Goal: Obtain resource: Download file/media

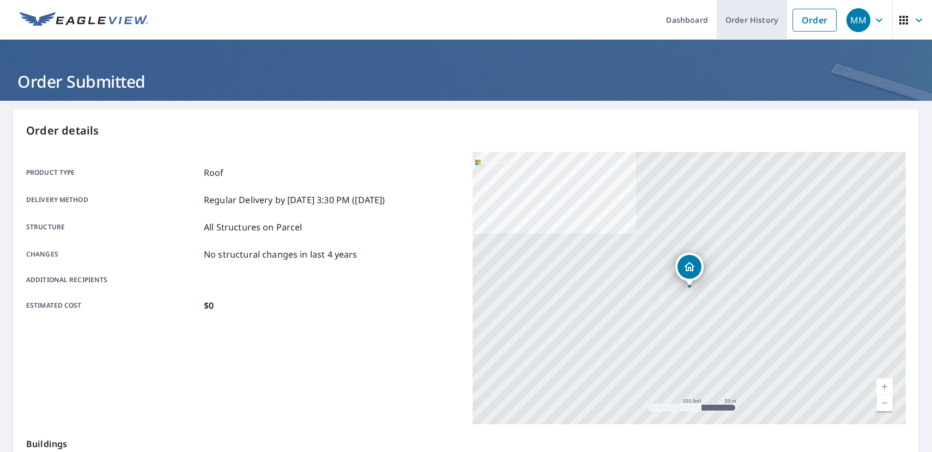
click at [757, 27] on link "Order History" at bounding box center [752, 20] width 70 height 40
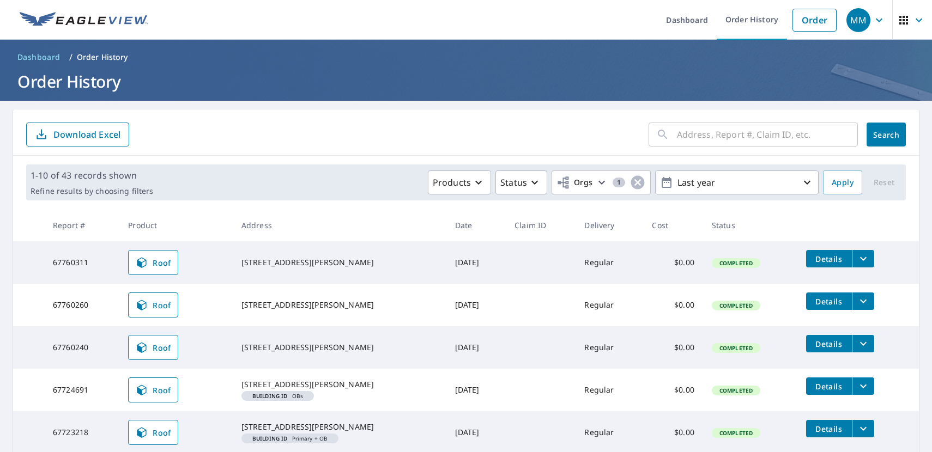
click at [860, 260] on icon "filesDropdownBtn-67760311" at bounding box center [863, 259] width 7 height 4
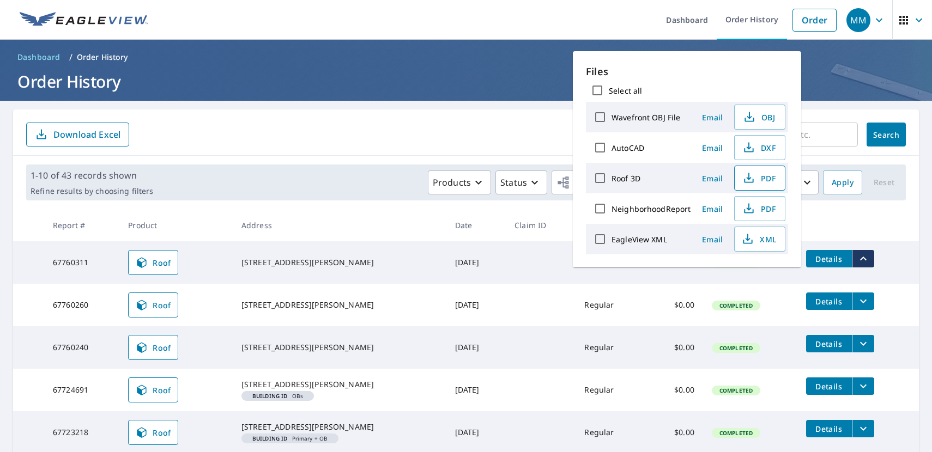
click at [761, 174] on span "PDF" at bounding box center [758, 178] width 35 height 13
click at [872, 342] on td "Details" at bounding box center [858, 344] width 122 height 35
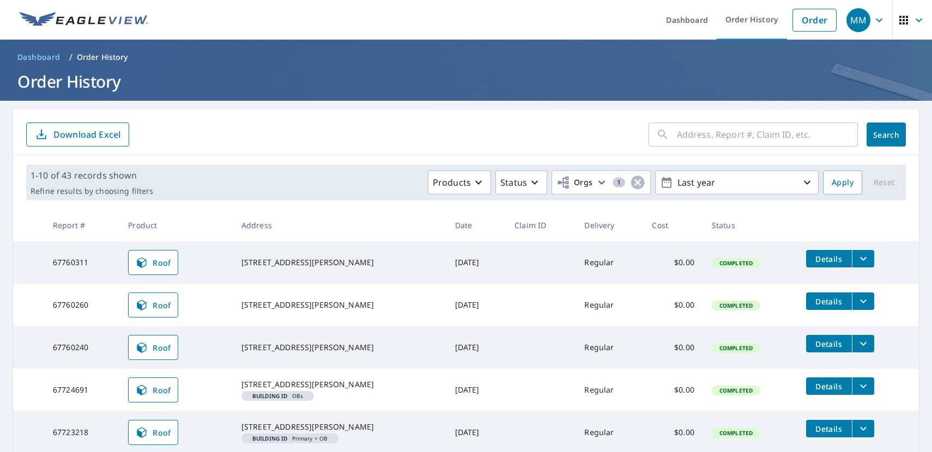
click at [861, 342] on icon "filesDropdownBtn-67760240" at bounding box center [863, 343] width 13 height 13
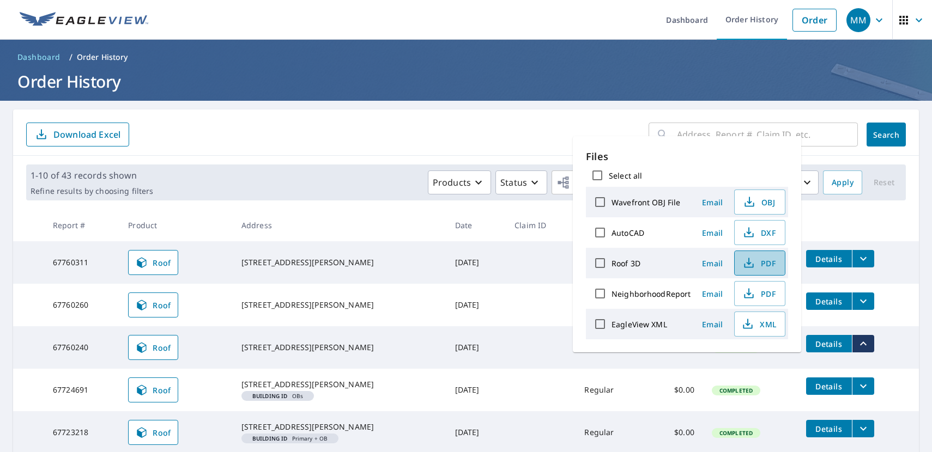
click at [766, 264] on span "PDF" at bounding box center [758, 263] width 35 height 13
click at [869, 298] on button "filesDropdownBtn-67760260" at bounding box center [863, 301] width 22 height 17
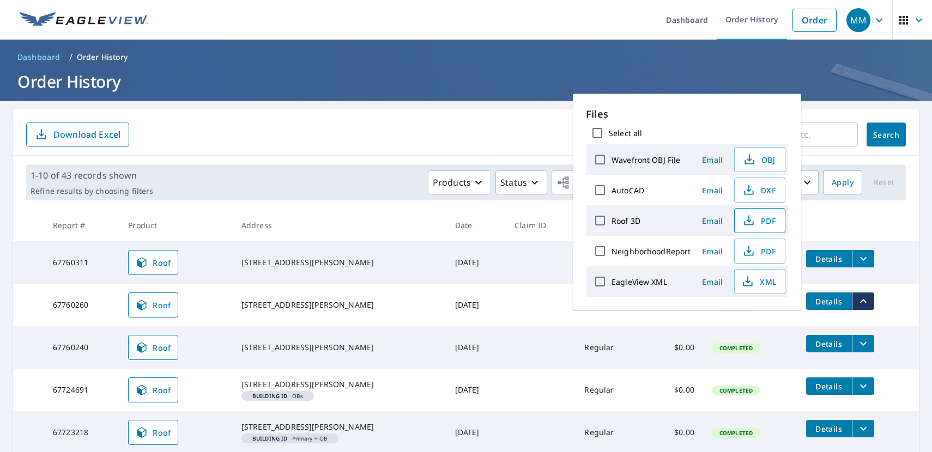
click at [754, 220] on span "PDF" at bounding box center [758, 220] width 35 height 13
click at [775, 73] on h1 "Order History" at bounding box center [466, 81] width 906 height 22
